Goal: Find specific page/section: Find specific page/section

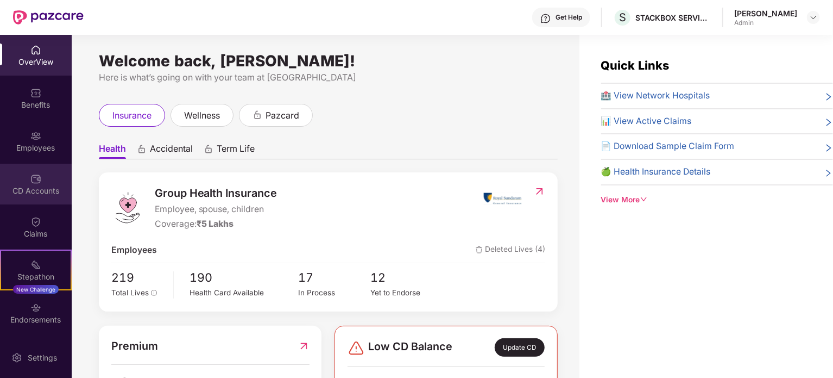
click at [39, 191] on div "CD Accounts" at bounding box center [36, 190] width 72 height 11
